Goal: Task Accomplishment & Management: Use online tool/utility

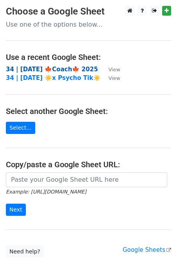
click at [58, 69] on strong "34 | SEPT 16 🍁Coach🍁 2025" at bounding box center [52, 69] width 92 height 7
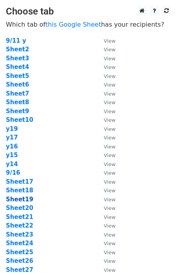
click at [26, 196] on strong "Sheet19" at bounding box center [19, 199] width 27 height 7
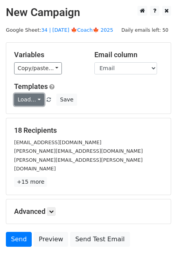
click at [20, 102] on link "Load..." at bounding box center [29, 100] width 30 height 12
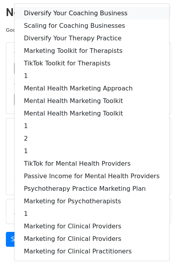
click at [58, 17] on link "Diversify Your Coaching Business" at bounding box center [92, 13] width 155 height 13
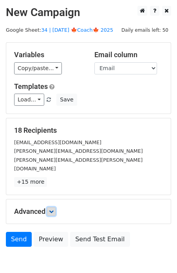
click at [51, 209] on icon at bounding box center [51, 211] width 5 height 5
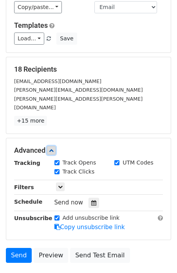
scroll to position [106, 0]
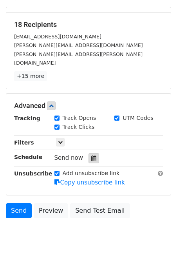
click at [92, 156] on icon at bounding box center [93, 158] width 5 height 5
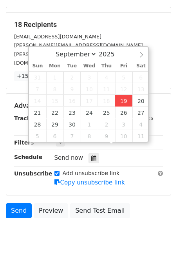
type input "2025-09-19 14:27"
type input "02"
type input "27"
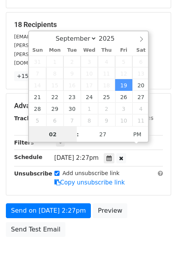
scroll to position [93, 0]
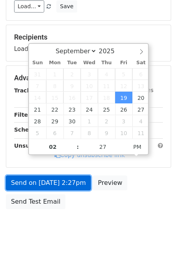
click at [67, 176] on link "Send on Sep 19 at 2:27pm" at bounding box center [48, 183] width 85 height 15
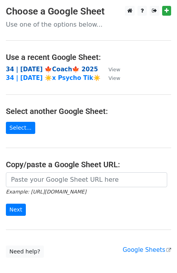
click at [71, 69] on strong "34 | [DATE] 🍁Coach🍁 2025" at bounding box center [52, 69] width 92 height 7
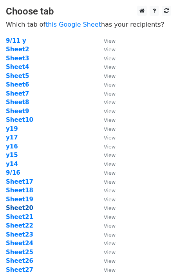
click at [22, 205] on strong "Sheet20" at bounding box center [19, 208] width 27 height 7
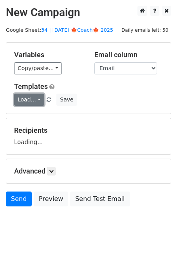
click at [22, 96] on link "Load..." at bounding box center [29, 100] width 30 height 12
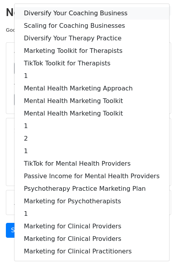
click at [64, 12] on link "Diversify Your Coaching Business" at bounding box center [92, 13] width 155 height 13
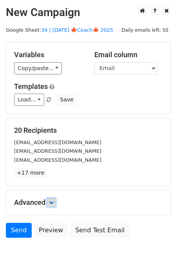
click at [52, 200] on icon at bounding box center [51, 202] width 5 height 5
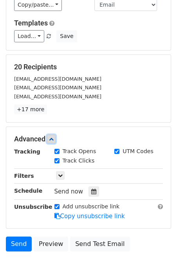
scroll to position [106, 0]
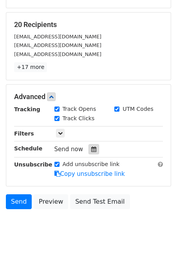
click at [92, 150] on icon at bounding box center [93, 149] width 5 height 5
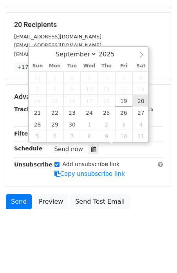
type input "2025-09-20 12:00"
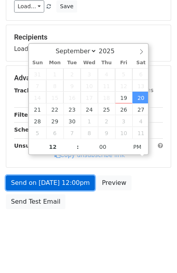
click at [66, 176] on link "Send on Sep 20 at 12:00pm" at bounding box center [50, 183] width 89 height 15
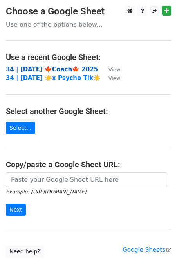
click at [56, 71] on strong "34 | [DATE] 🍁Coach🍁 2025" at bounding box center [52, 69] width 92 height 7
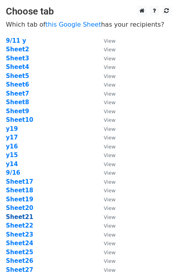
click at [25, 214] on strong "Sheet21" at bounding box center [19, 217] width 27 height 7
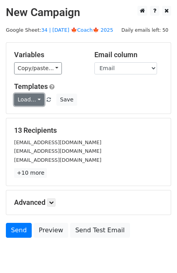
click at [22, 102] on link "Load..." at bounding box center [29, 100] width 30 height 12
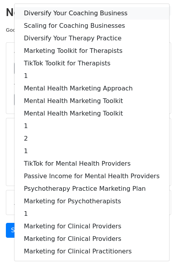
drag, startPoint x: 54, startPoint y: 11, endPoint x: 46, endPoint y: 188, distance: 177.4
click at [54, 11] on link "Diversify Your Coaching Business" at bounding box center [92, 13] width 155 height 13
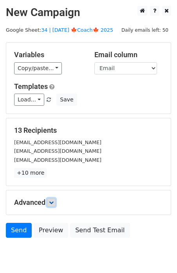
click at [54, 203] on icon at bounding box center [51, 202] width 5 height 5
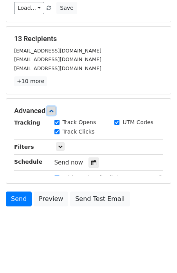
scroll to position [106, 0]
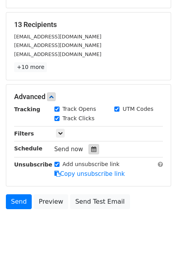
click at [91, 151] on div at bounding box center [94, 149] width 11 height 10
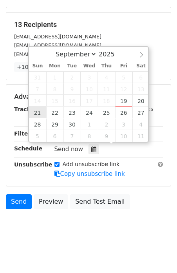
type input "[DATE] 12:00"
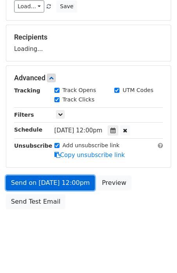
click at [44, 179] on link "Send on [DATE] 12:00pm" at bounding box center [50, 183] width 89 height 15
